Goal: Task Accomplishment & Management: Manage account settings

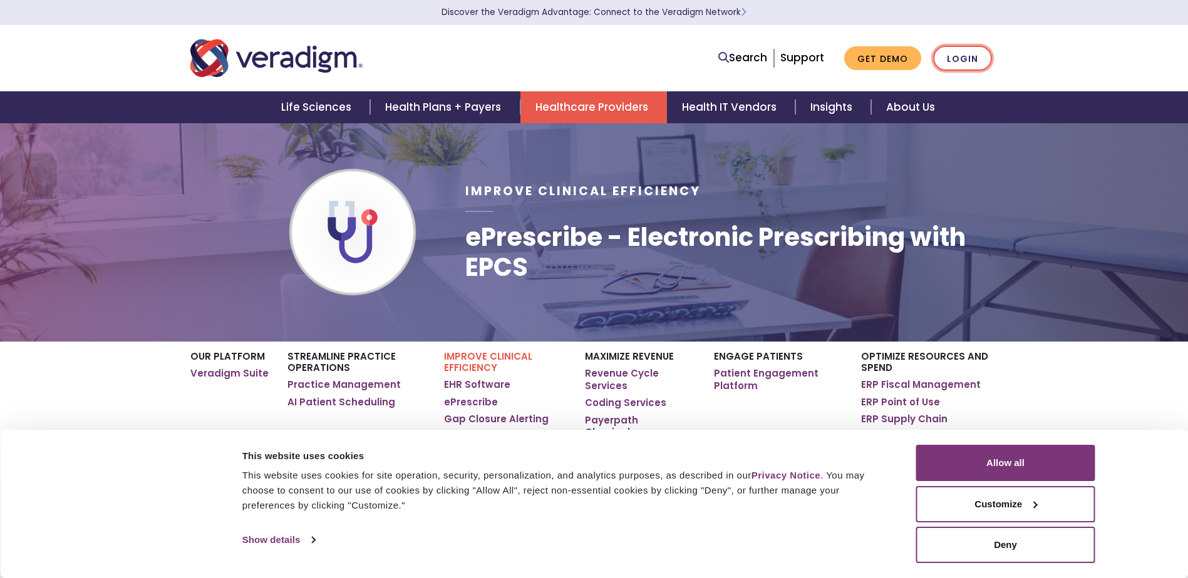
click at [950, 54] on link "Login" at bounding box center [962, 59] width 59 height 26
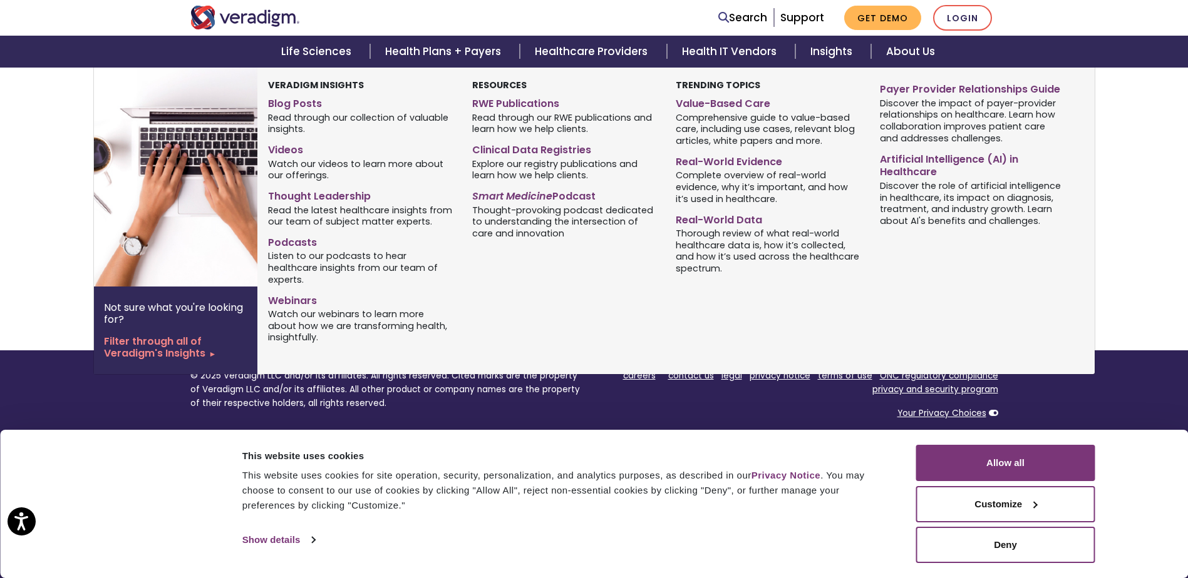
scroll to position [574, 0]
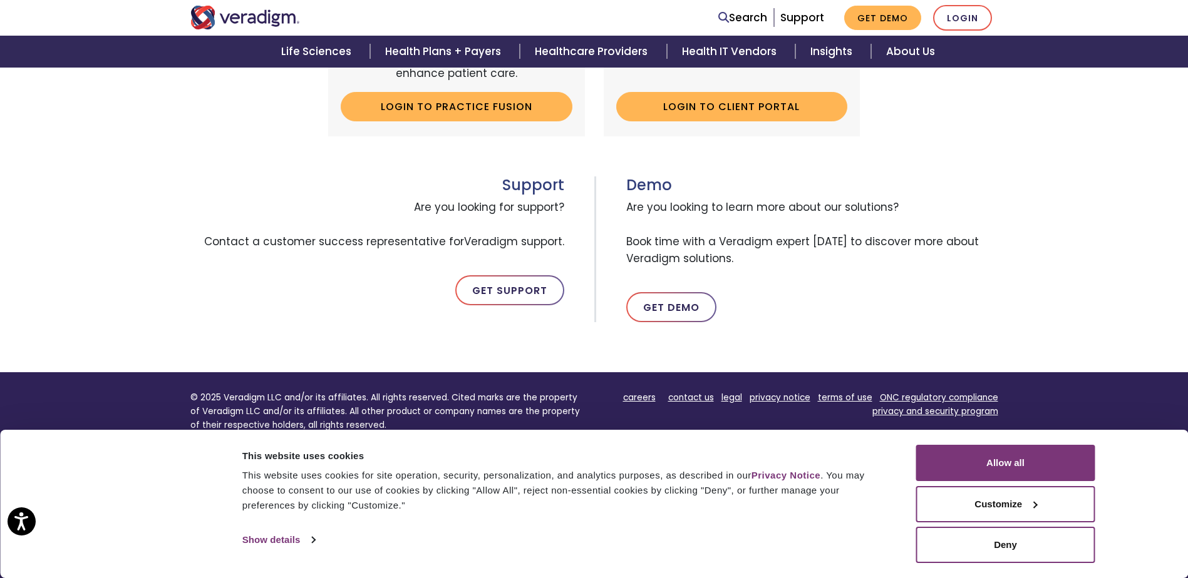
click at [1158, 473] on div "Consent Details [#IABV2SETTINGS#] About This website uses cookies This website …" at bounding box center [594, 504] width 1188 height 148
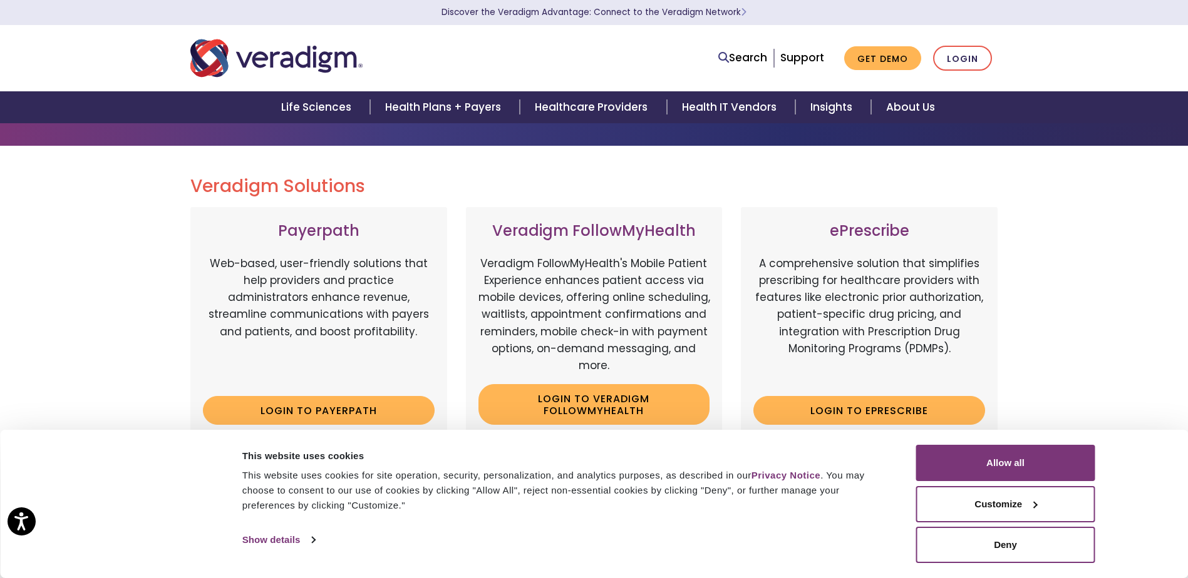
scroll to position [0, 0]
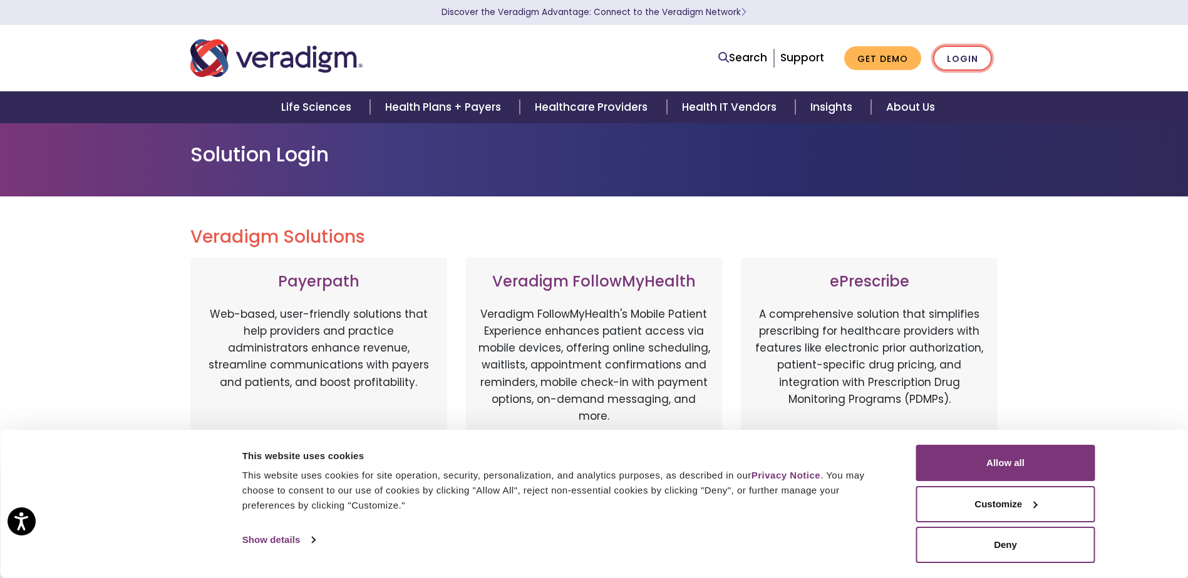
click at [952, 54] on link "Login" at bounding box center [962, 59] width 59 height 26
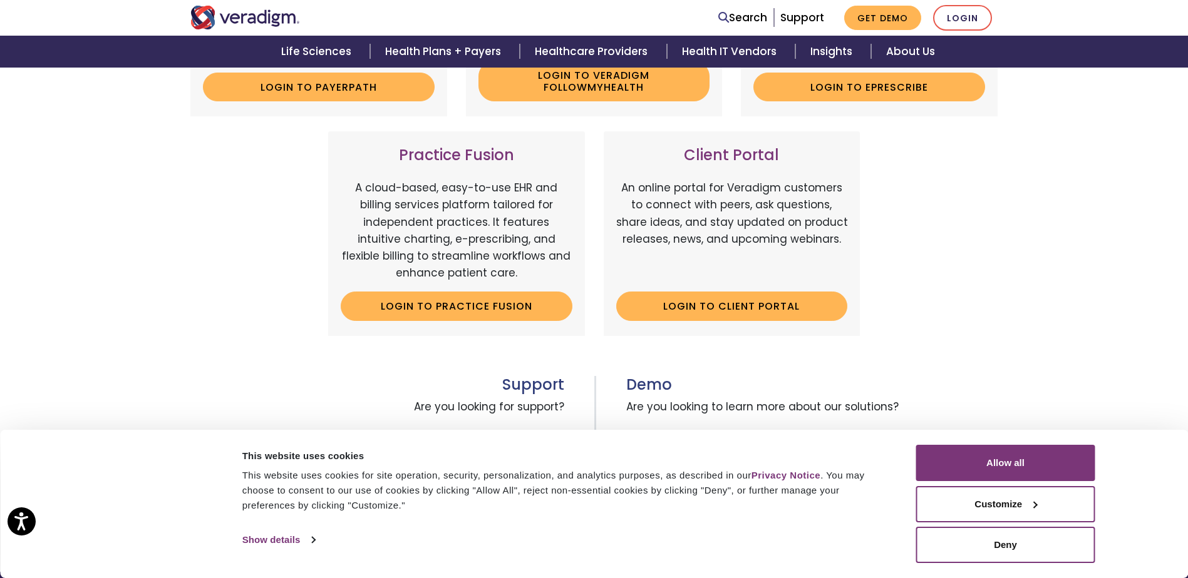
scroll to position [376, 0]
